Goal: Navigation & Orientation: Find specific page/section

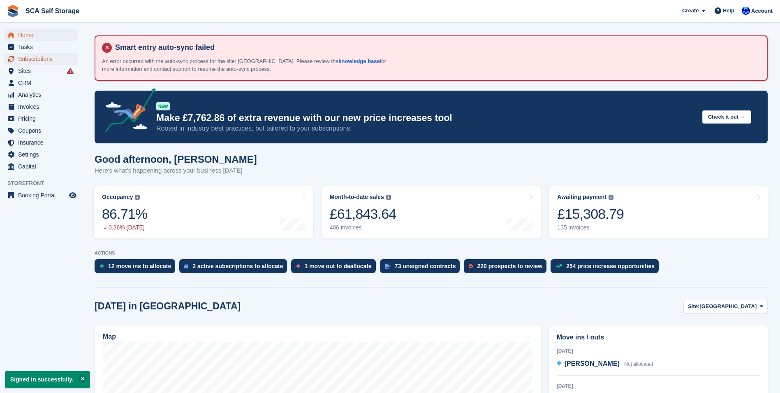
click at [41, 60] on span "Subscriptions" at bounding box center [42, 59] width 49 height 12
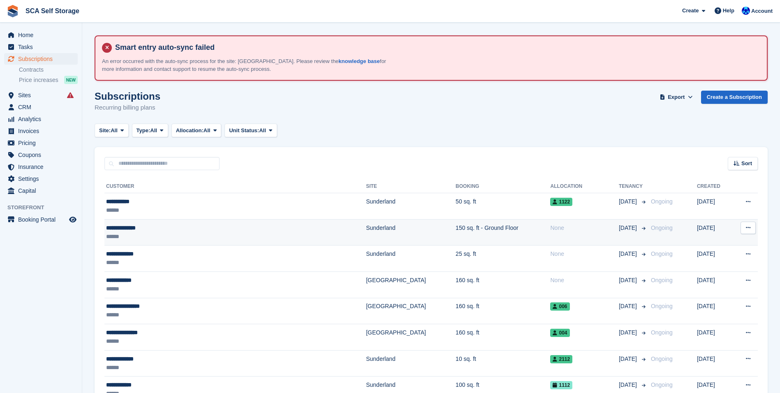
click at [141, 230] on div "**********" at bounding box center [192, 227] width 173 height 9
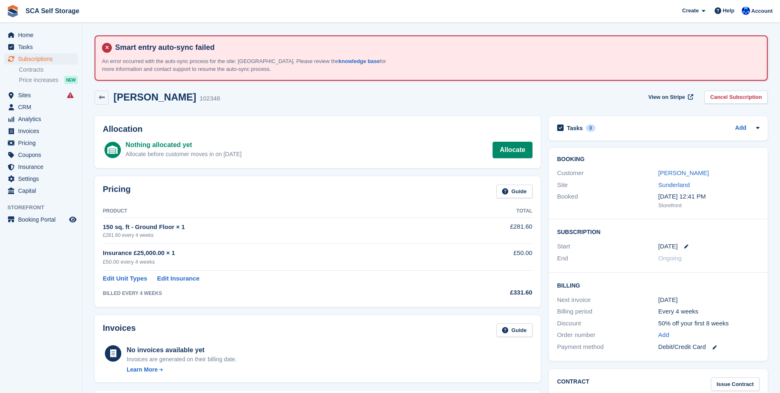
click at [280, 105] on div "Frank Stirling 102348 View on Stripe Cancel Subscription" at bounding box center [432, 99] width 682 height 26
click at [669, 176] on link "Frank Stirling" at bounding box center [684, 172] width 51 height 7
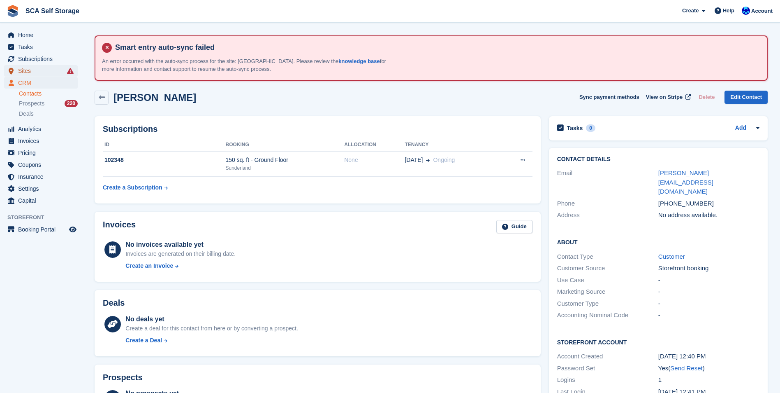
click at [23, 72] on span "Sites" at bounding box center [42, 71] width 49 height 12
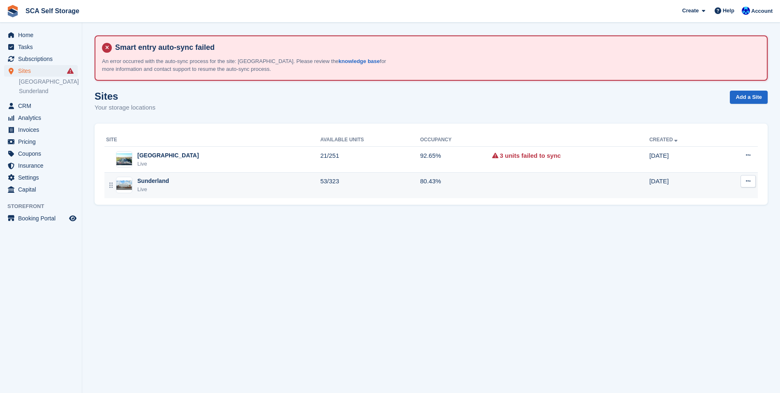
click at [165, 186] on div "Live" at bounding box center [153, 189] width 32 height 8
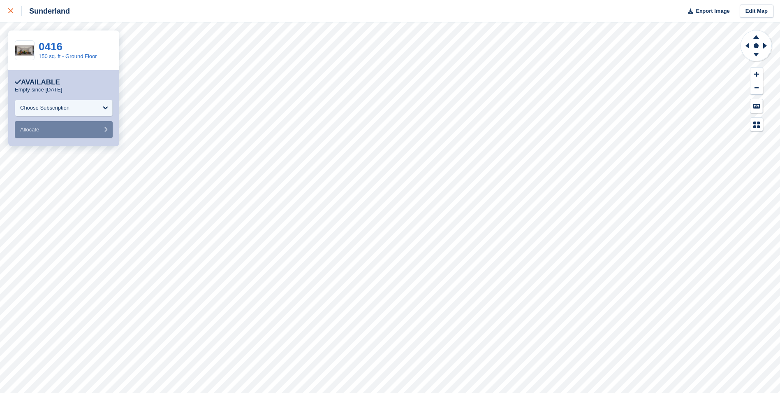
click at [10, 10] on icon at bounding box center [10, 10] width 5 height 5
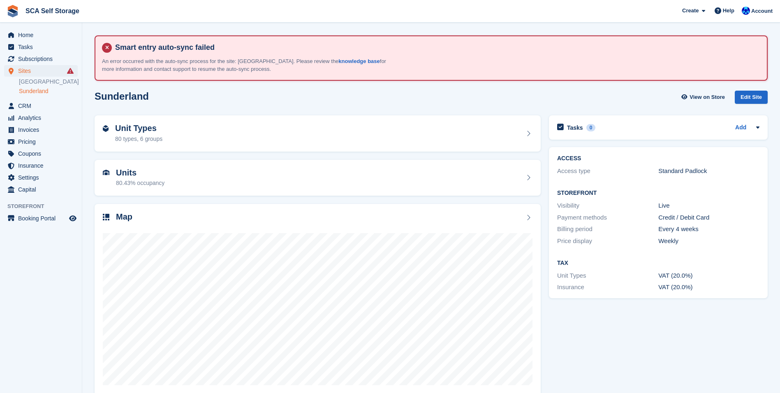
click at [29, 93] on link "Sunderland" at bounding box center [48, 91] width 59 height 8
click at [28, 62] on span "Subscriptions" at bounding box center [42, 59] width 49 height 12
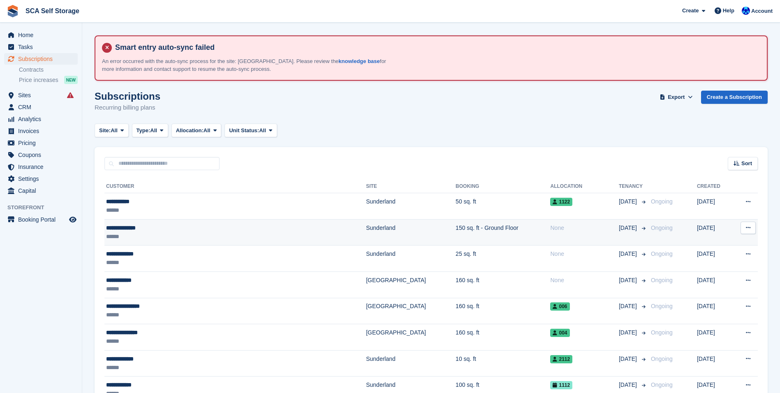
click at [153, 234] on div "******" at bounding box center [192, 236] width 173 height 9
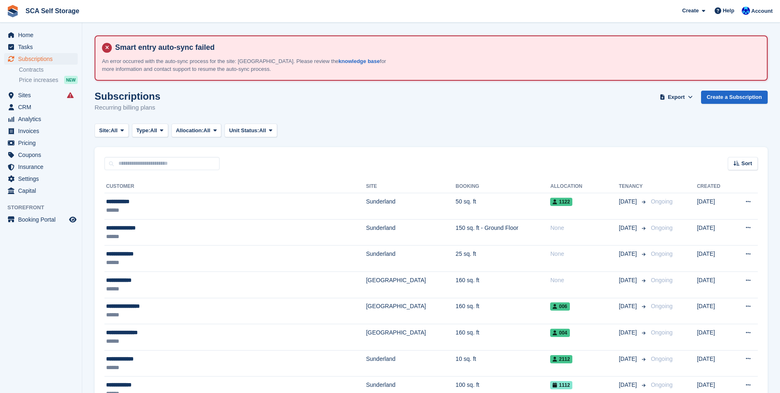
click at [349, 148] on div "Sort Sort by Customer name Date created Move in date Move out date Created (old…" at bounding box center [432, 158] width 674 height 23
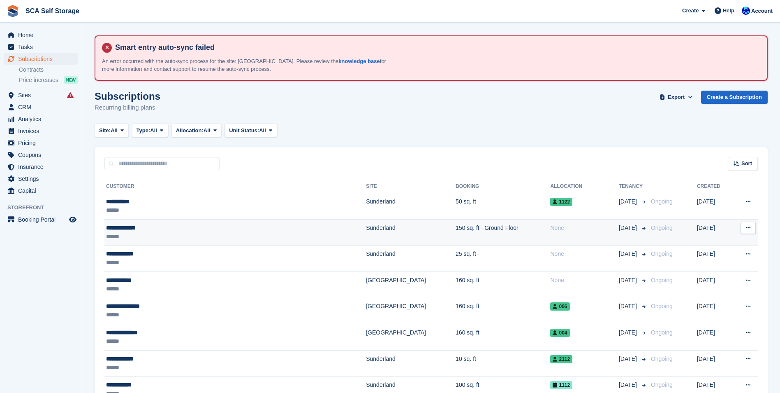
click at [174, 234] on div "******" at bounding box center [192, 236] width 173 height 9
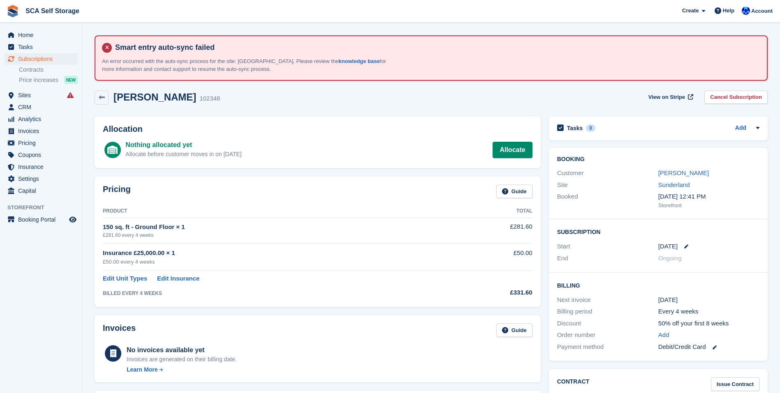
click at [290, 101] on div "Frank Stirling 102348 View on Stripe Cancel Subscription" at bounding box center [432, 98] width 674 height 14
click at [343, 93] on div "Frank Stirling 102348 View on Stripe Cancel Subscription" at bounding box center [432, 98] width 674 height 14
click at [26, 94] on span "Sites" at bounding box center [42, 95] width 49 height 12
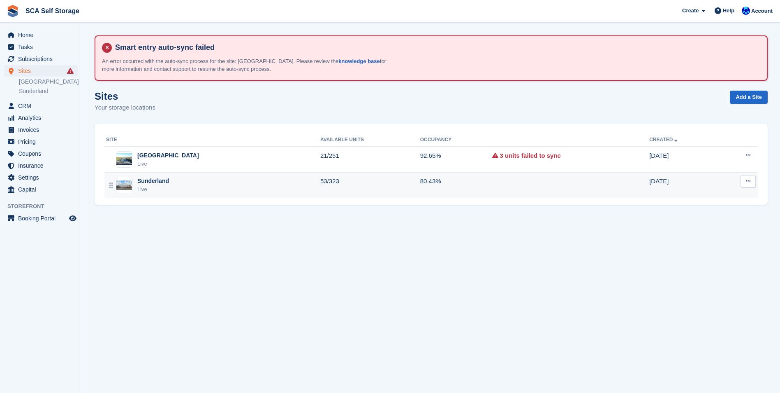
click at [195, 189] on div "Sunderland Live" at bounding box center [213, 185] width 214 height 17
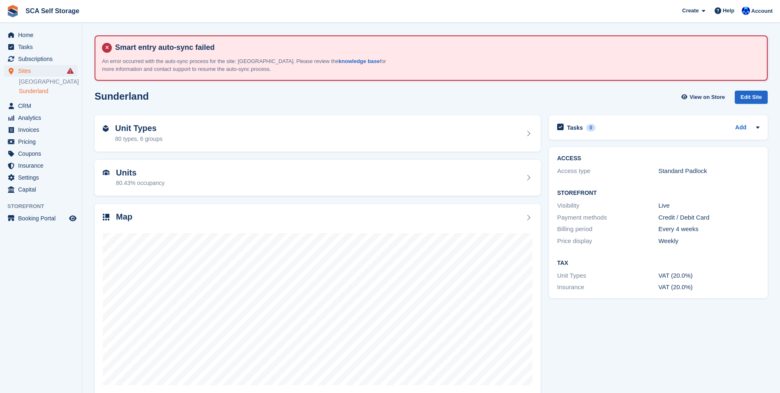
click at [240, 104] on div "Sunderland View on Store Edit Site" at bounding box center [432, 98] width 682 height 25
click at [201, 212] on div "Map" at bounding box center [318, 217] width 430 height 11
